Goal: Transaction & Acquisition: Purchase product/service

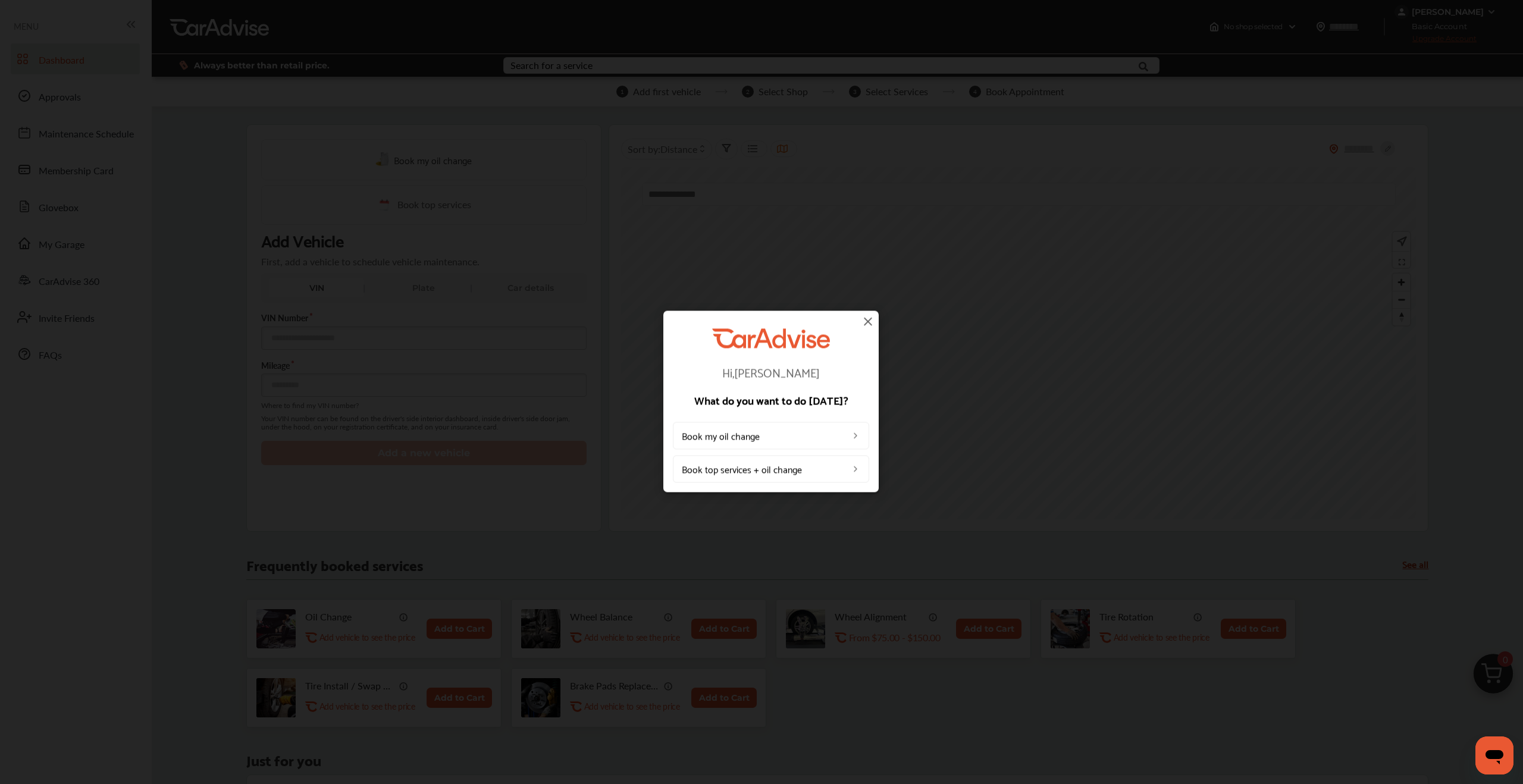
click at [317, 165] on img at bounding box center [868, 322] width 14 height 14
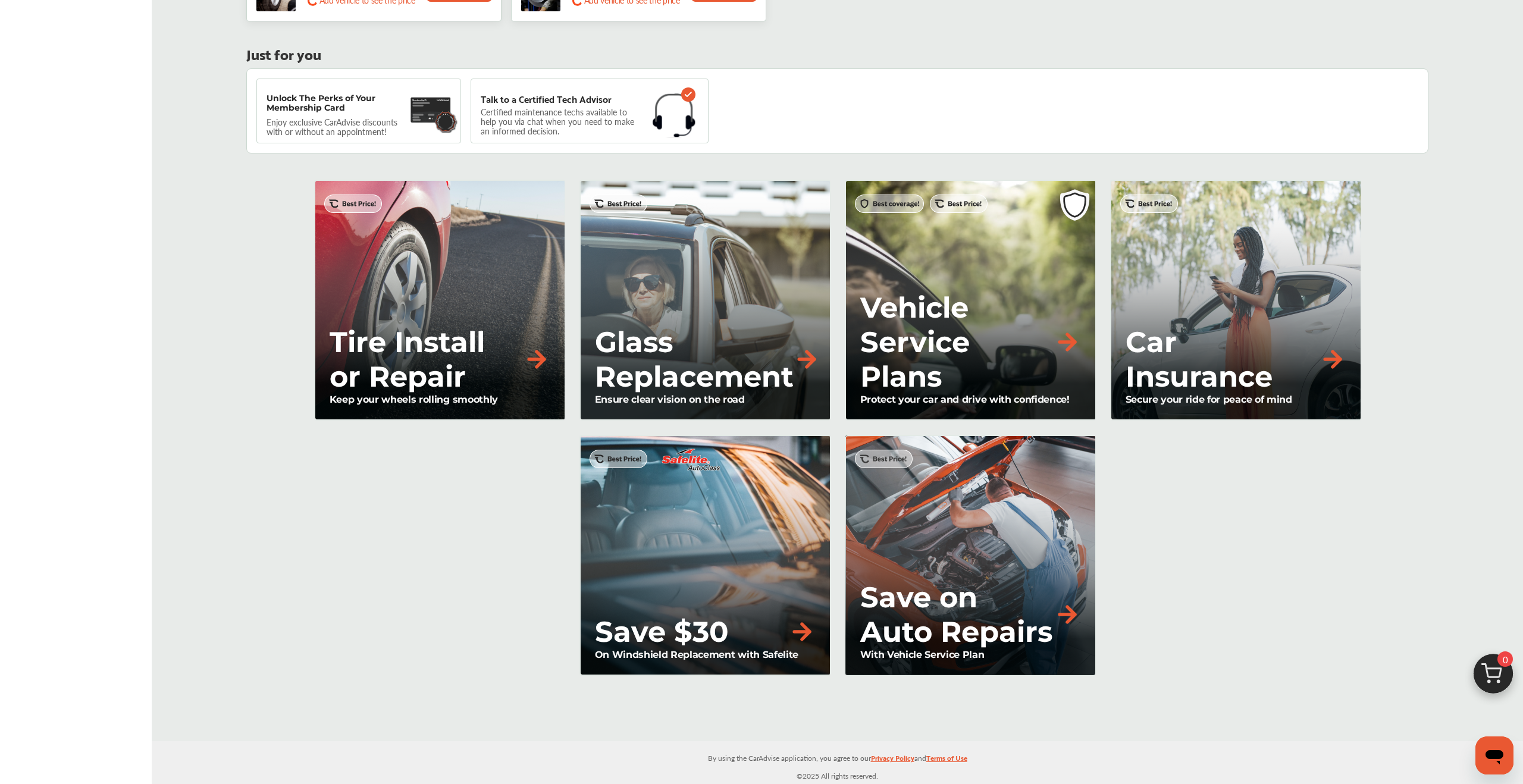
scroll to position [723, 0]
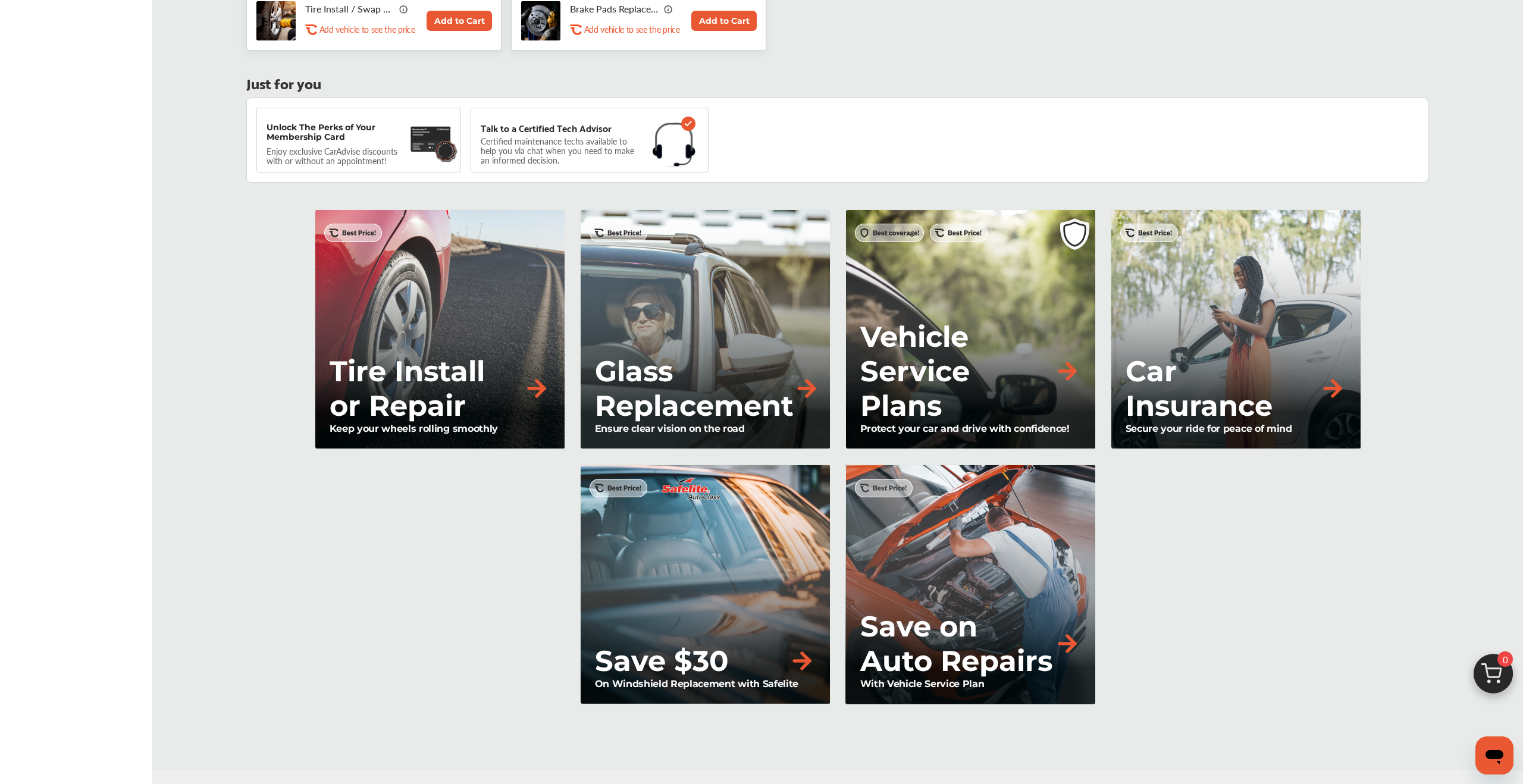
click at [317, 165] on div "Tire Install or Repair Keep your wheels rolling smoothly" at bounding box center [440, 329] width 251 height 241
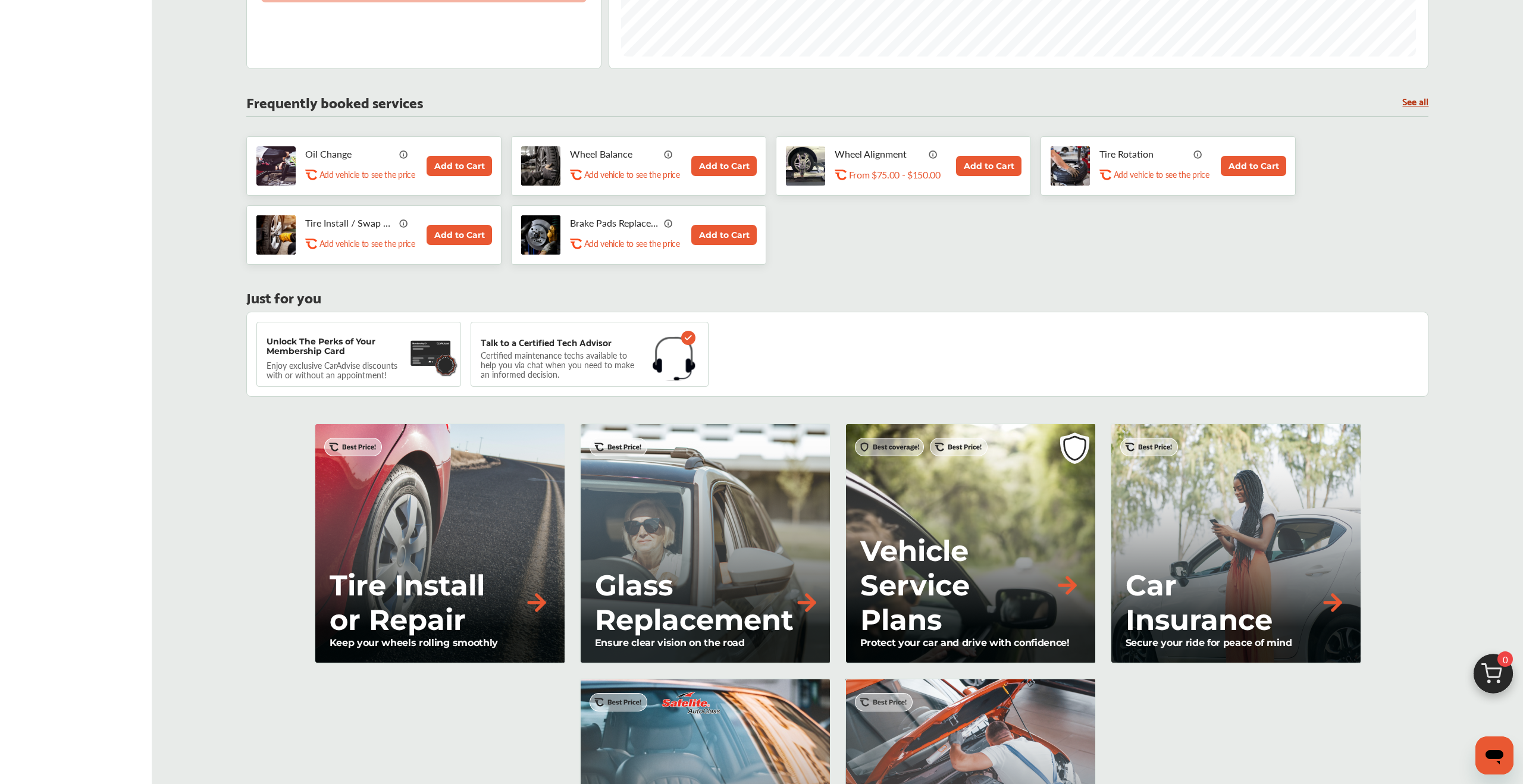
scroll to position [0, 0]
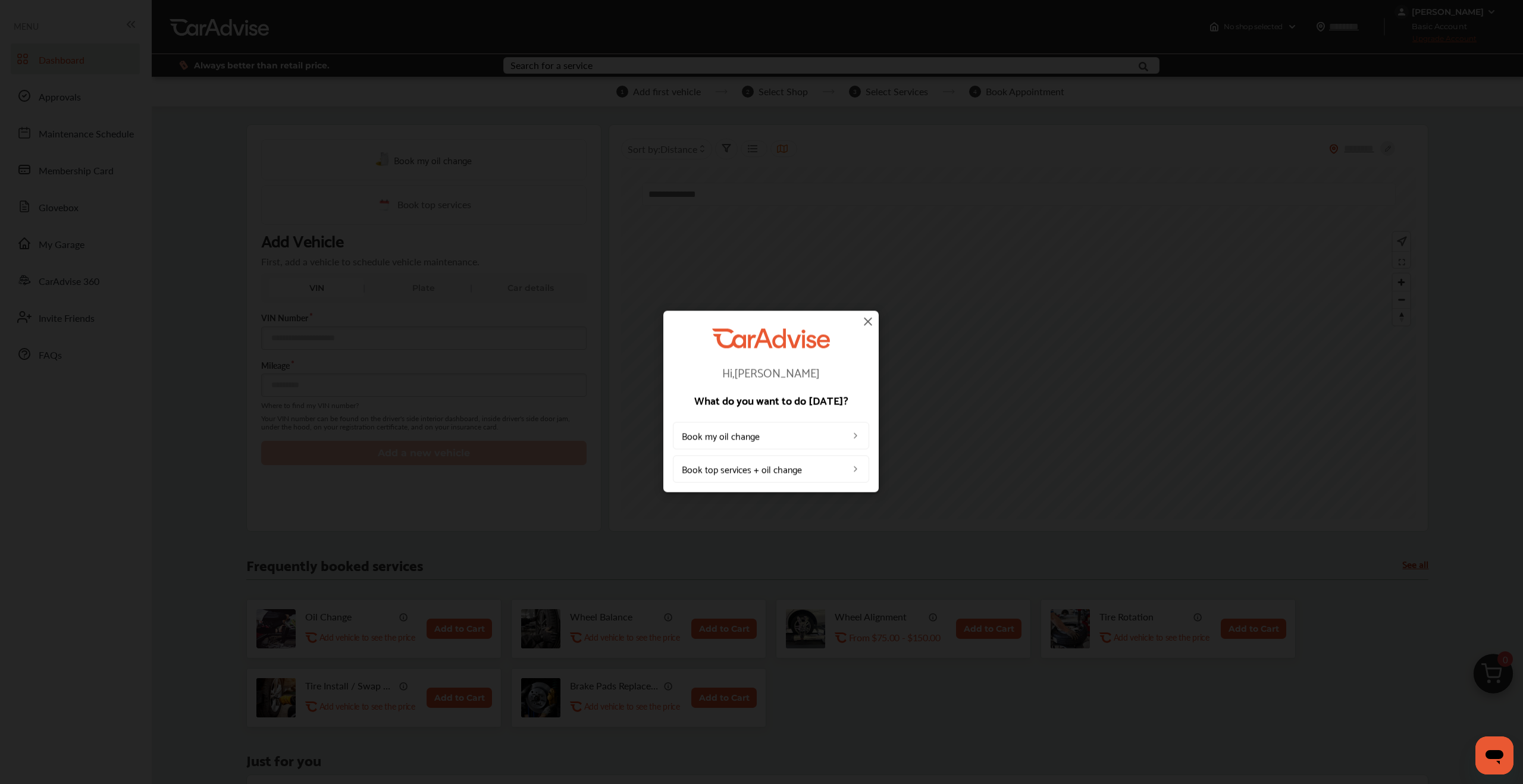
click at [317, 165] on img at bounding box center [868, 322] width 14 height 14
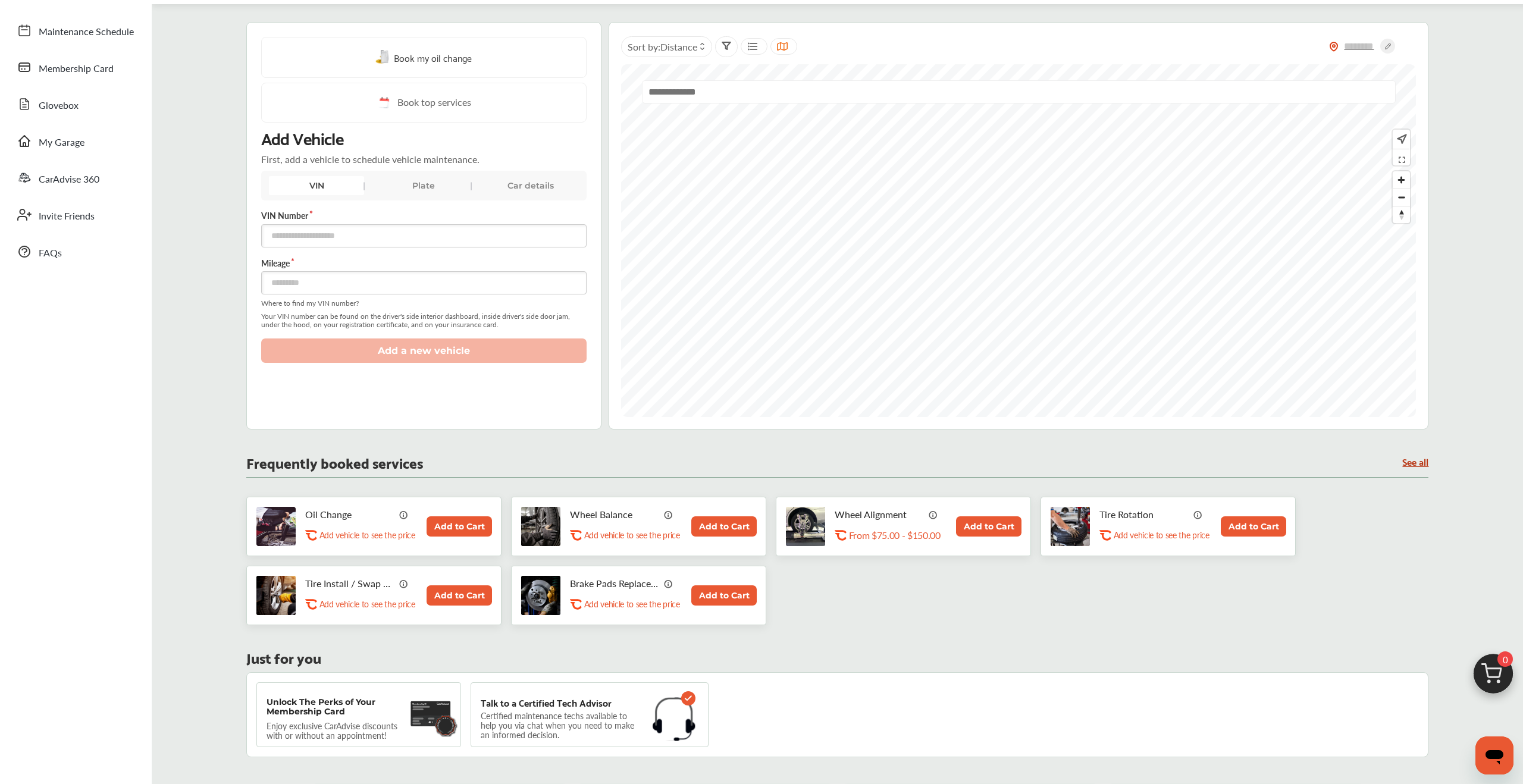
scroll to position [128, 0]
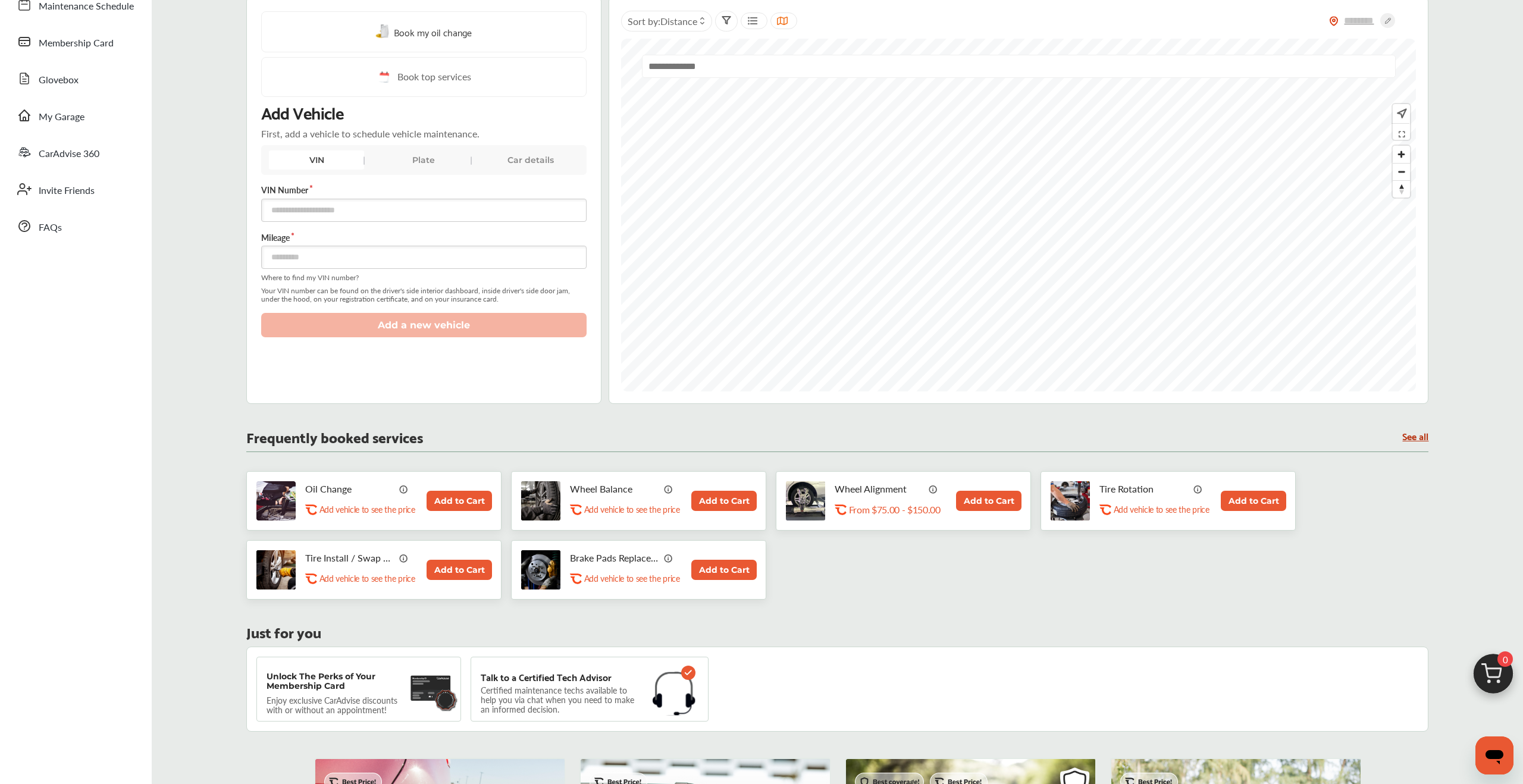
click at [317, 165] on div "VIN" at bounding box center [316, 160] width 95 height 19
click at [317, 165] on div "Plate" at bounding box center [423, 160] width 95 height 19
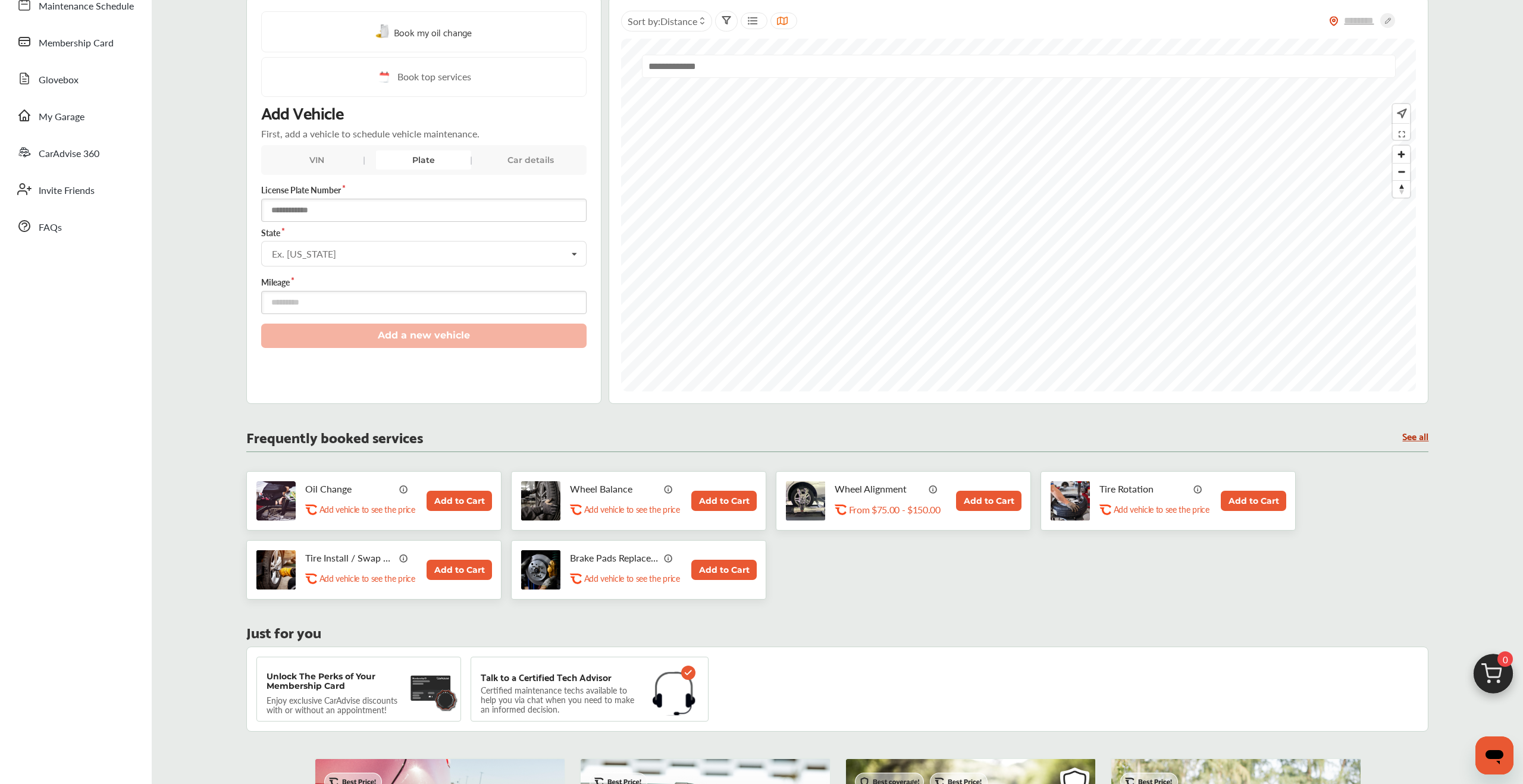
click at [317, 165] on input "text" at bounding box center [424, 210] width 326 height 23
type input "*"
click at [288, 165] on input "*******" at bounding box center [424, 210] width 326 height 23
type input "*******"
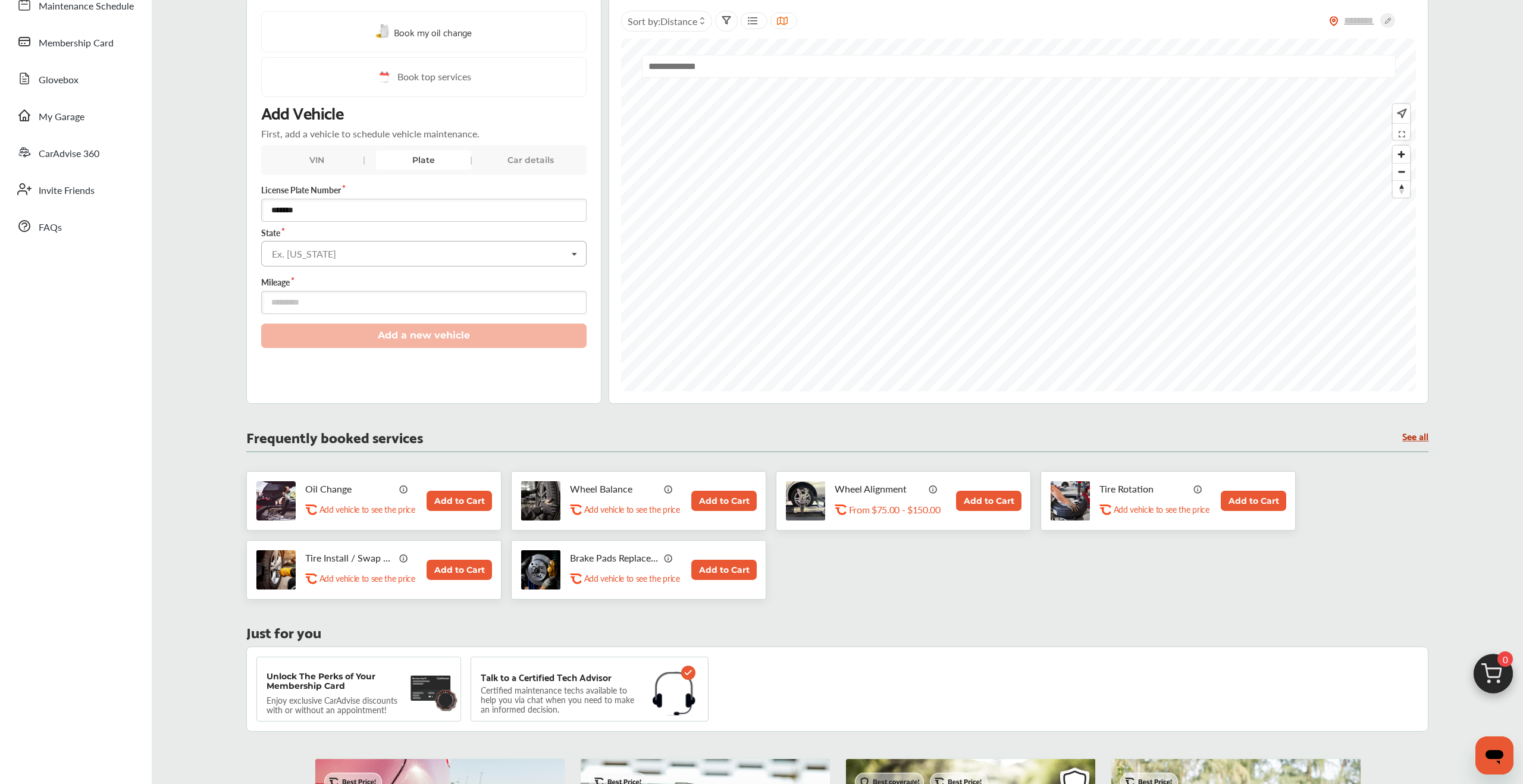
click at [317, 165] on input "text" at bounding box center [425, 253] width 325 height 23
click at [283, 165] on input "**" at bounding box center [425, 253] width 325 height 23
type input "**********"
click at [317, 165] on div "North Carolina" at bounding box center [423, 278] width 324 height 25
click at [317, 165] on input "number" at bounding box center [424, 302] width 326 height 23
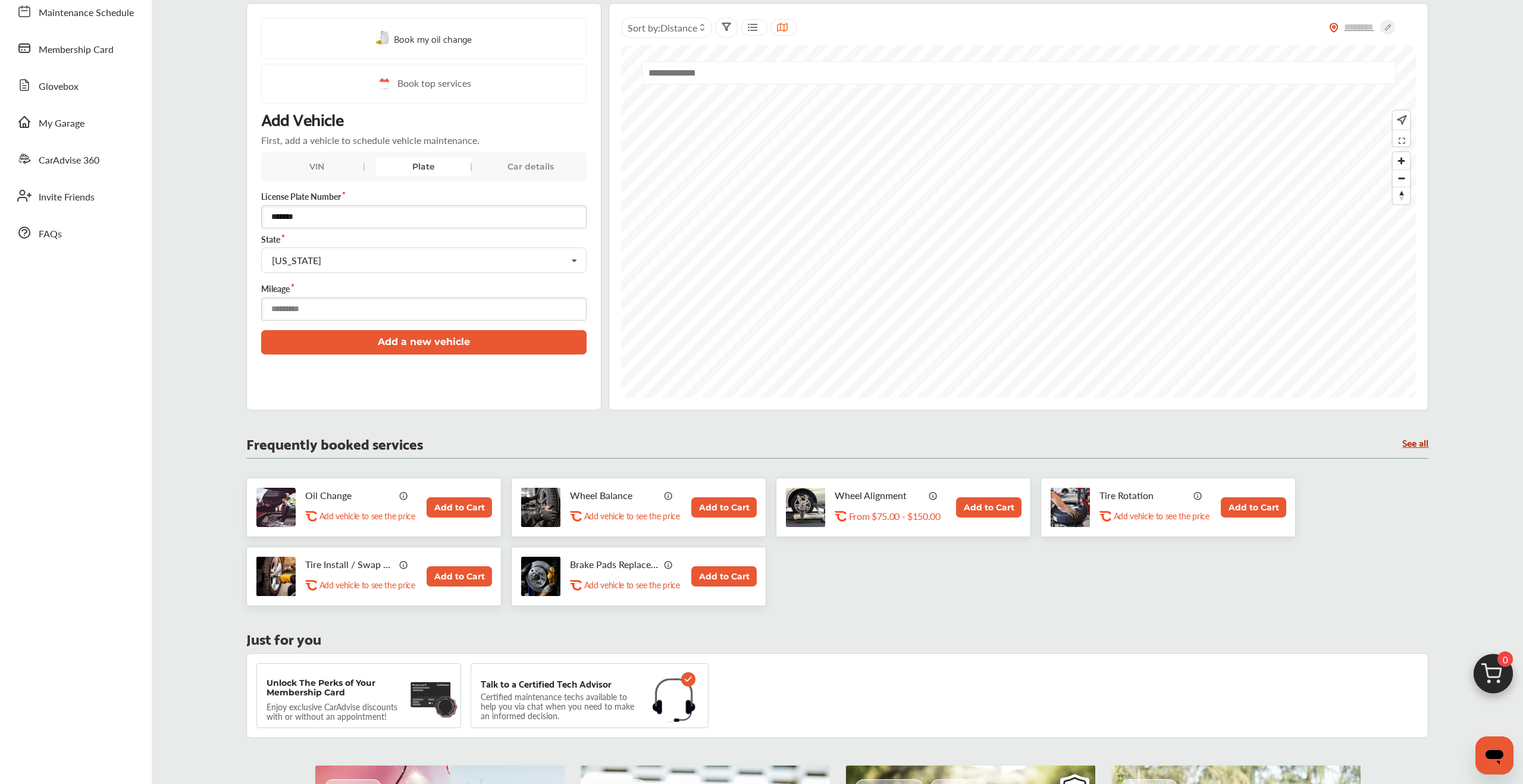
scroll to position [129, 0]
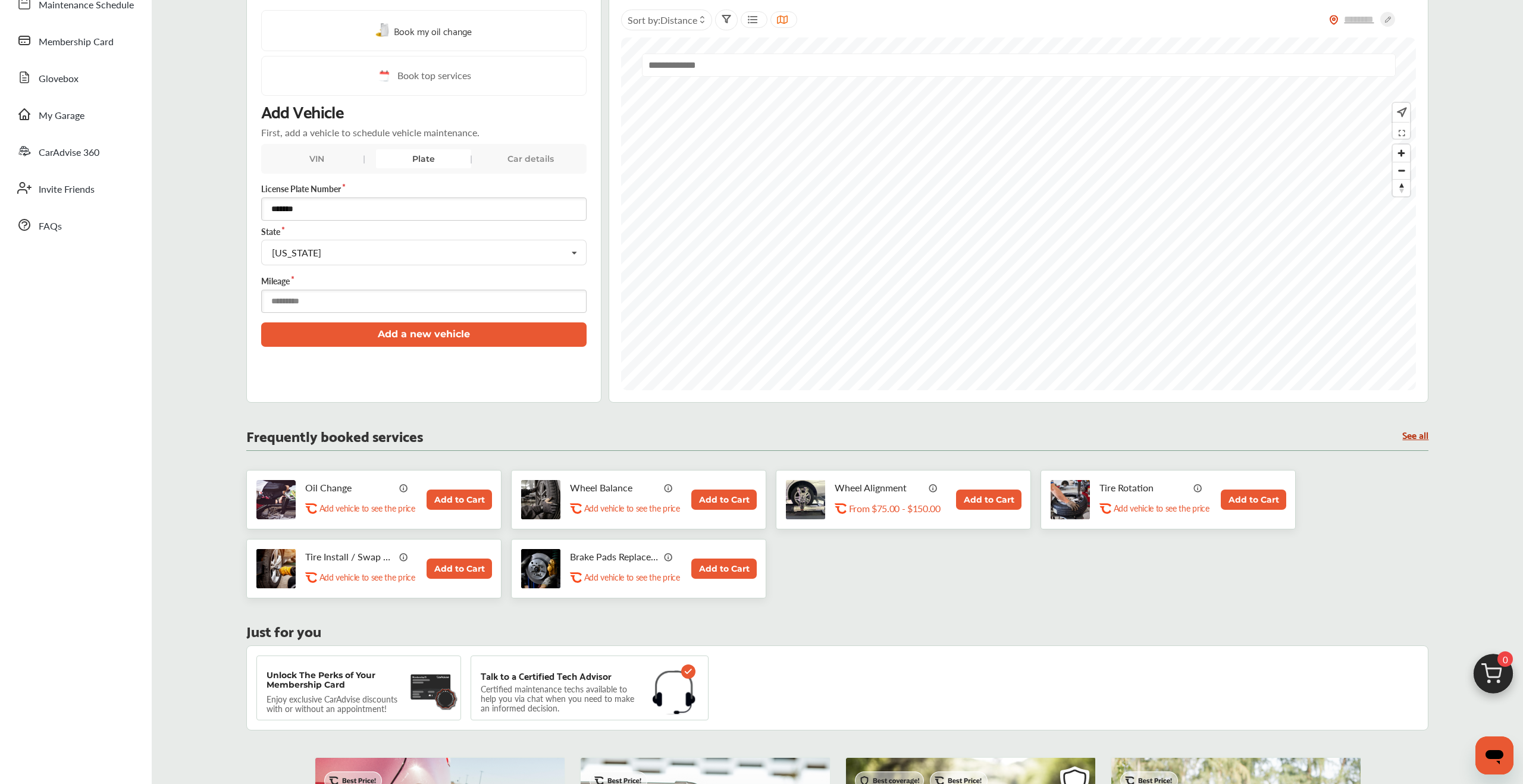
type input "******"
click at [317, 165] on button "Add to Cart" at bounding box center [460, 569] width 66 height 20
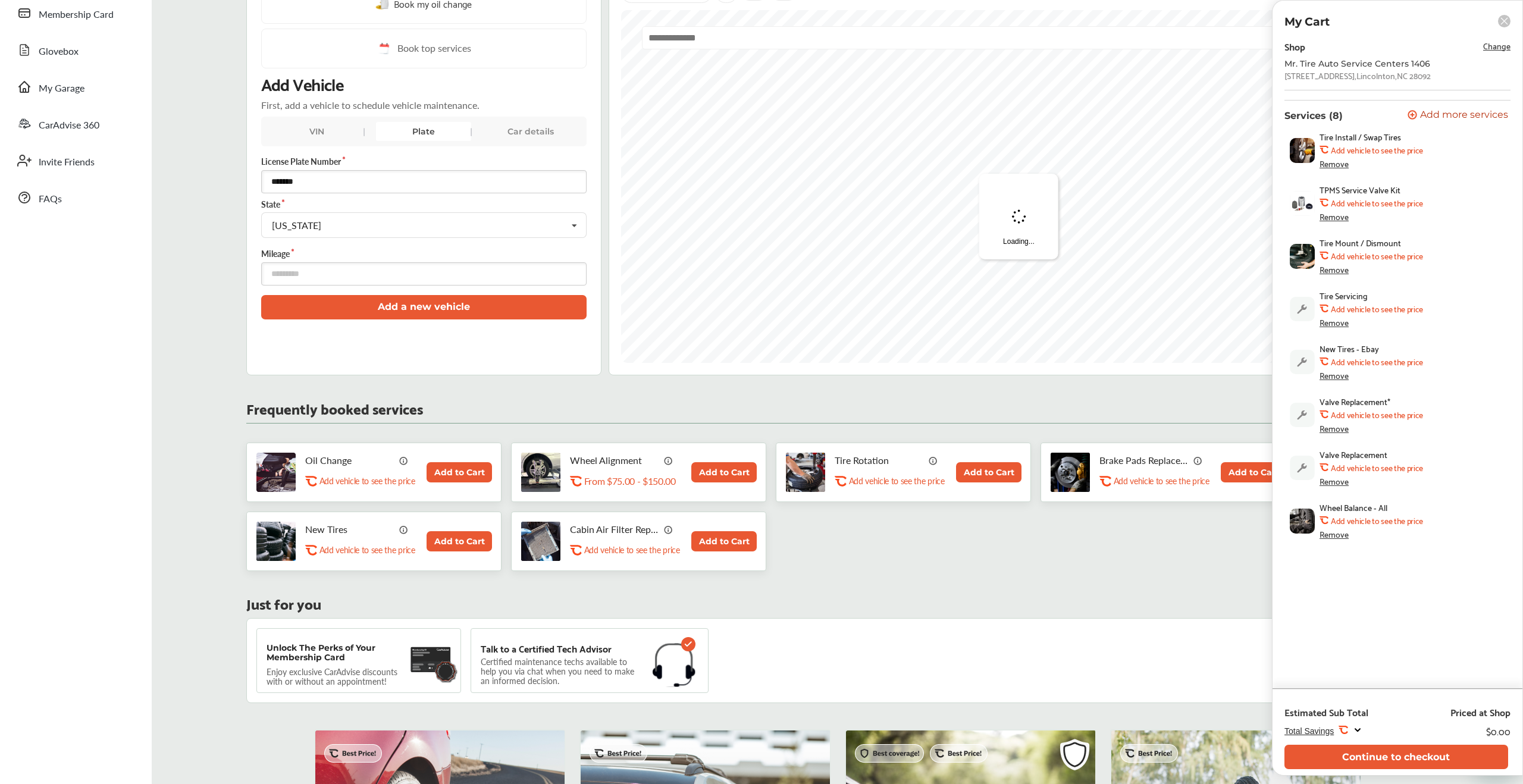
scroll to position [159, 0]
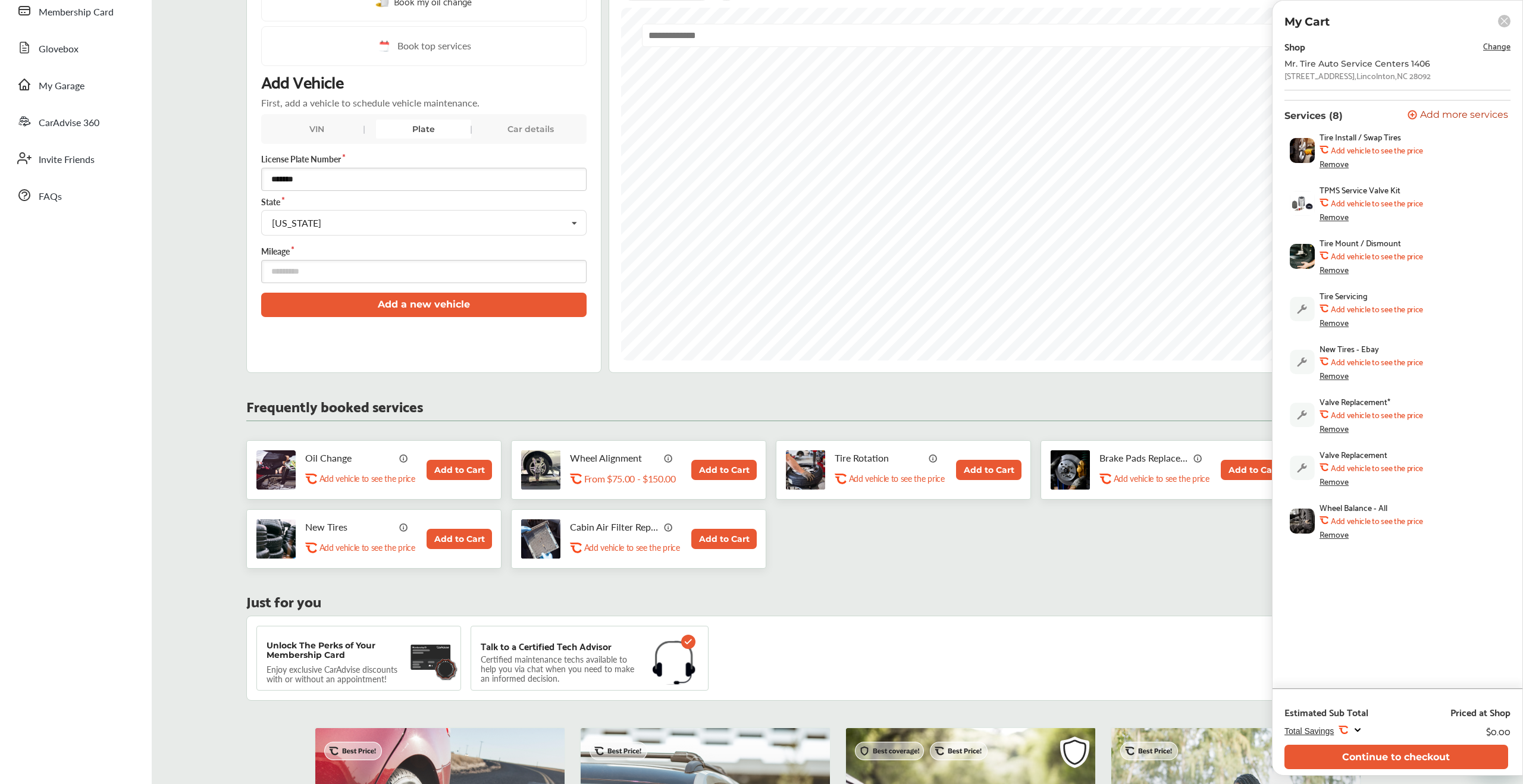
click at [317, 165] on img at bounding box center [1302, 362] width 25 height 24
click at [317, 165] on b "Add vehicle to see the price" at bounding box center [1376, 361] width 92 height 9
click at [317, 165] on button "Continue to checkout" at bounding box center [1396, 757] width 224 height 24
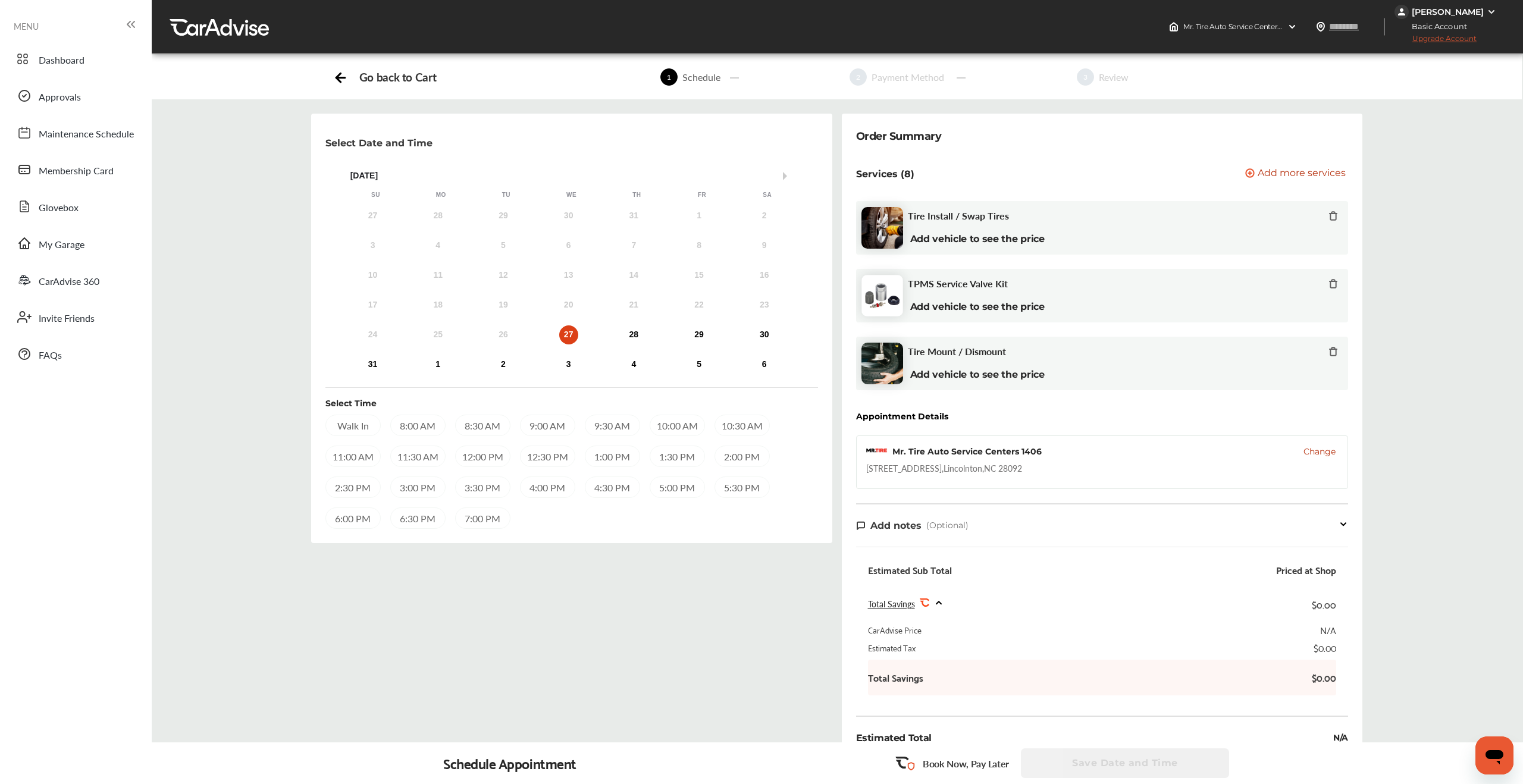
click at [317, 165] on div "26" at bounding box center [503, 334] width 19 height 19
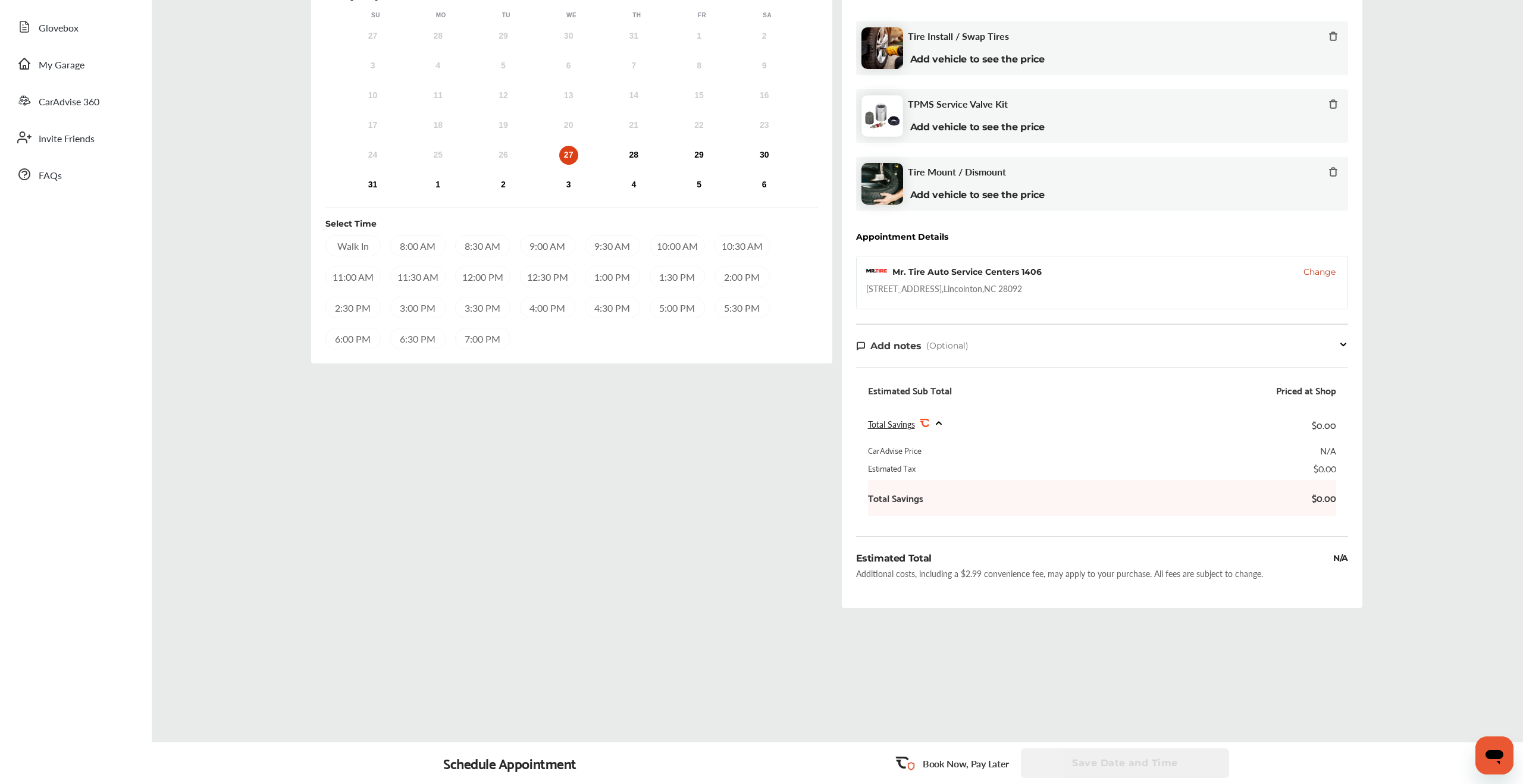
scroll to position [187, 0]
click at [317, 165] on div "4:00 PM" at bounding box center [547, 307] width 55 height 21
click at [317, 165] on button "Save Date and Time" at bounding box center [1125, 763] width 208 height 30
